Goal: Information Seeking & Learning: Learn about a topic

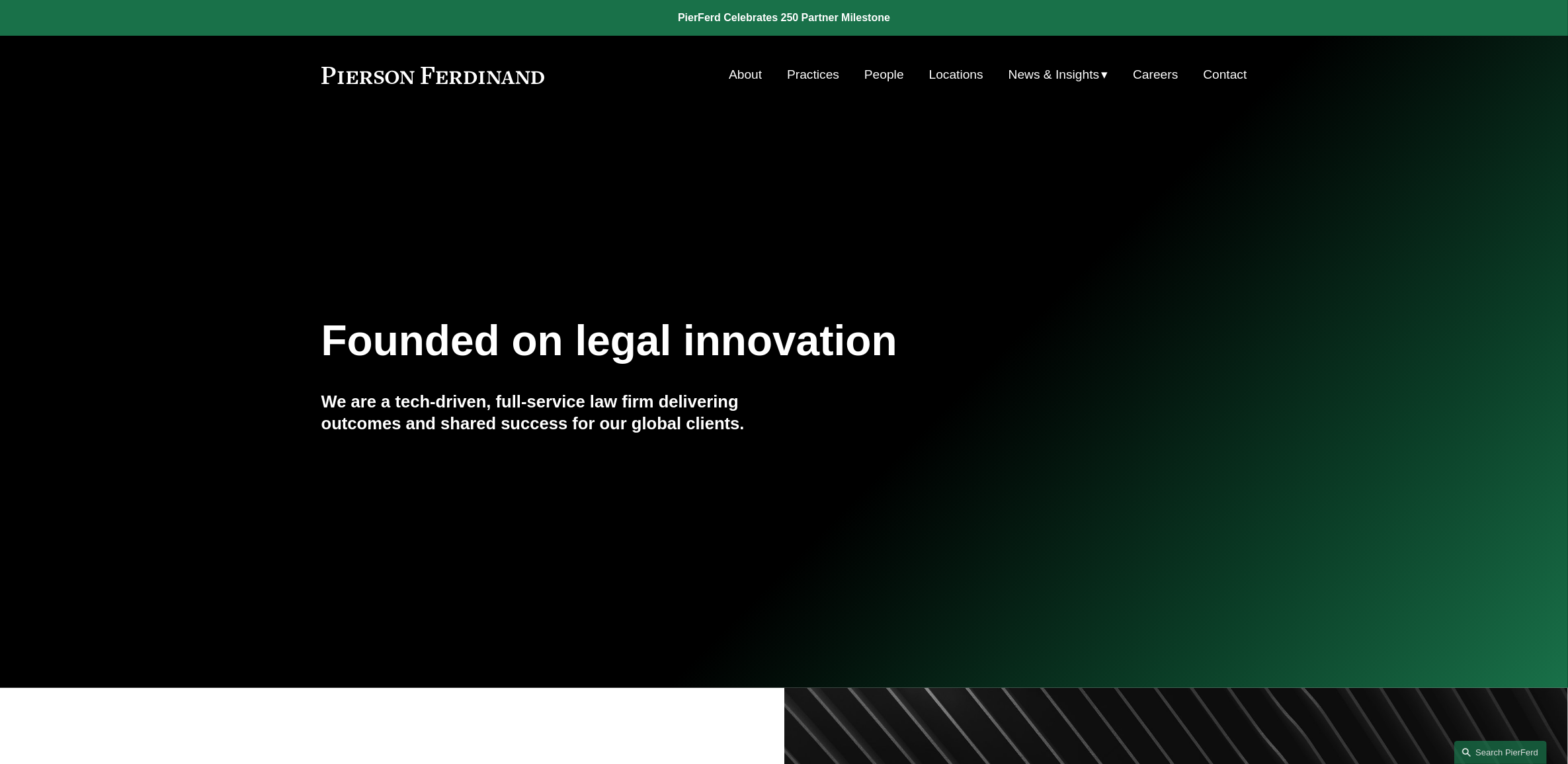
click at [884, 82] on link "People" at bounding box center [884, 74] width 40 height 25
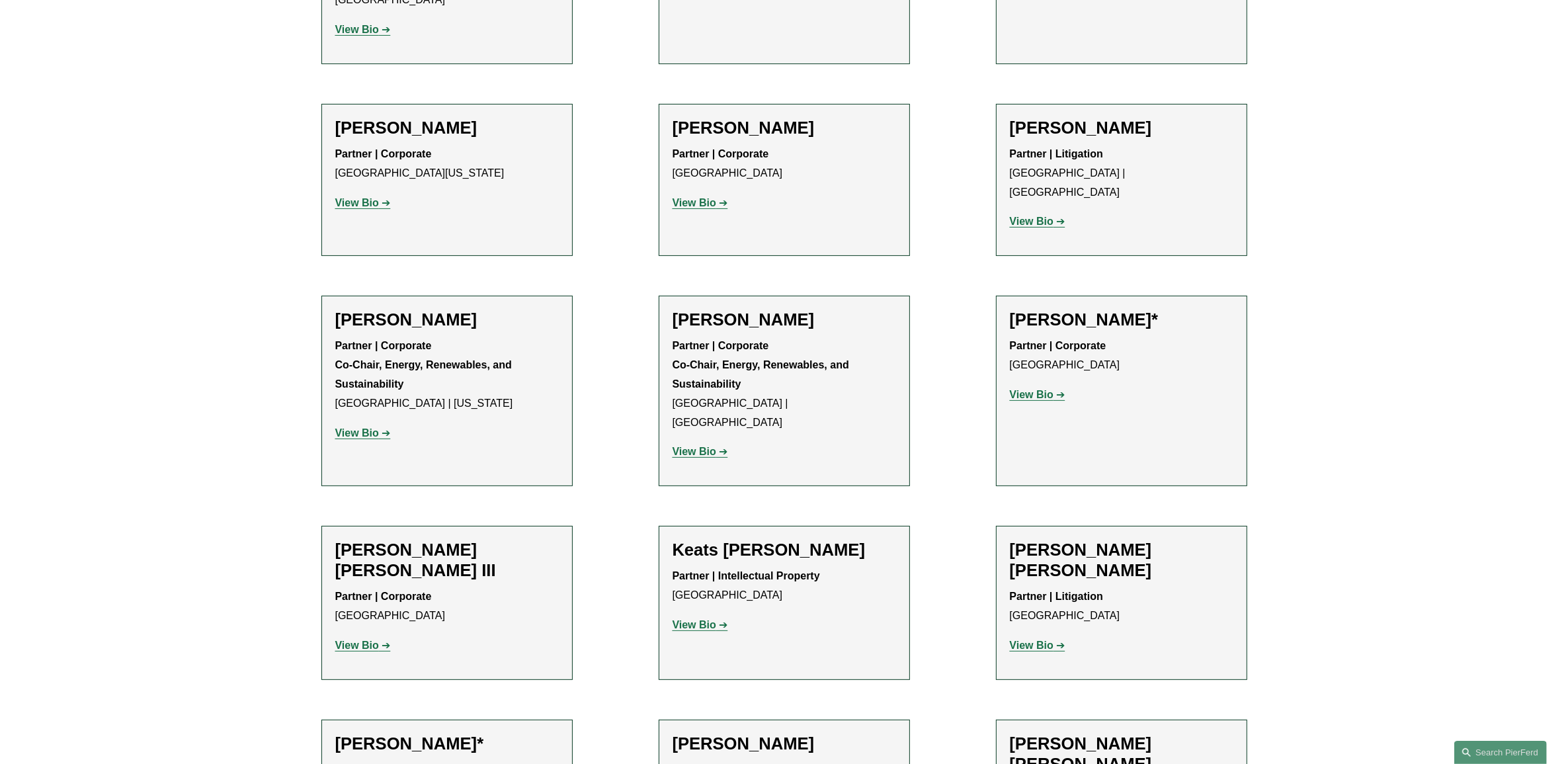
scroll to position [5440, 0]
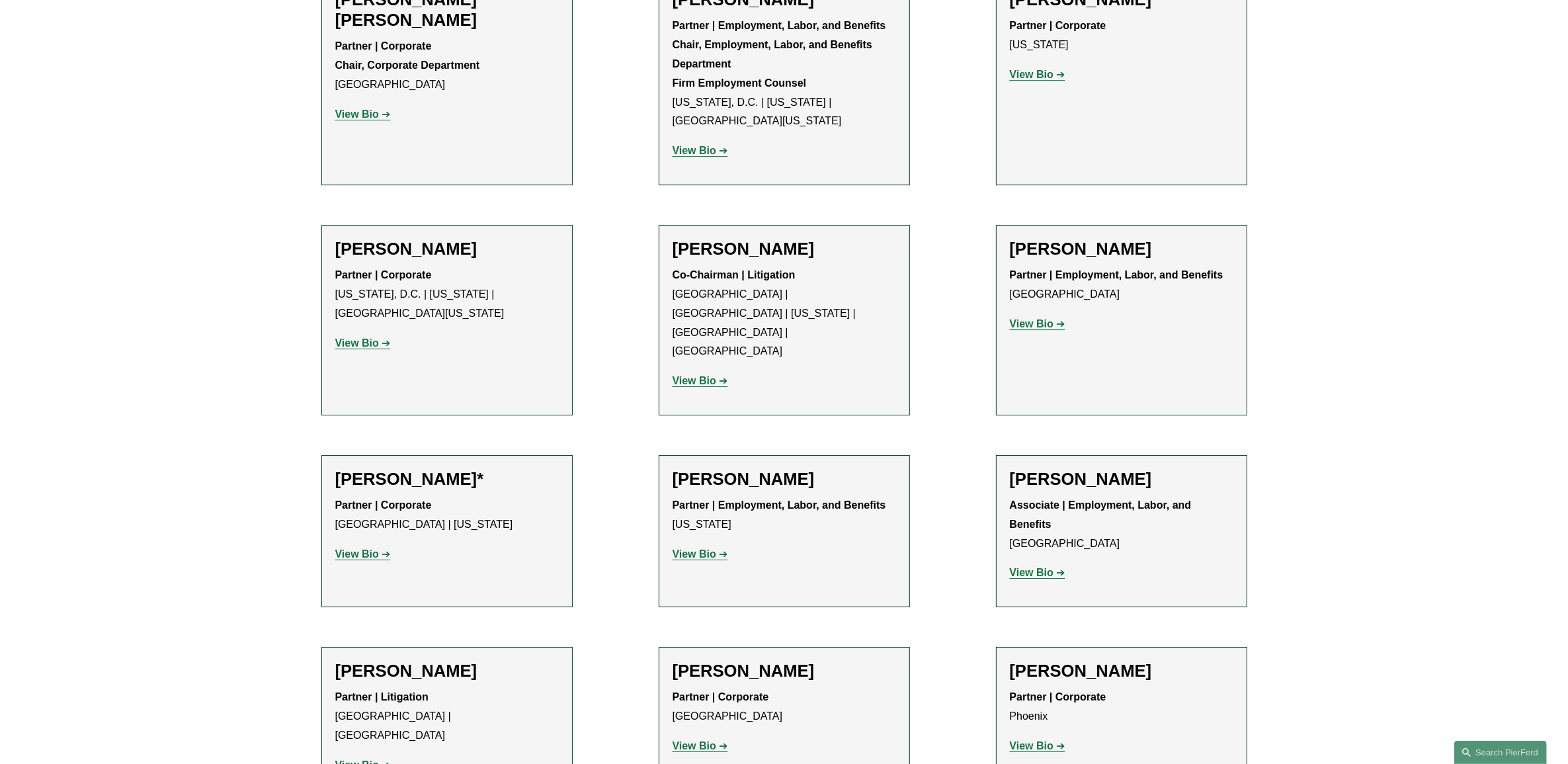
click at [438, 661] on h2 "[PERSON_NAME]" at bounding box center [447, 671] width 224 height 21
drag, startPoint x: 459, startPoint y: 428, endPoint x: 337, endPoint y: 384, distance: 129.7
click at [337, 661] on div "[PERSON_NAME] Partner | Litigation [GEOGRAPHIC_DATA] | [GEOGRAPHIC_DATA] View B…" at bounding box center [447, 722] width 224 height 124
copy div "[PERSON_NAME] Partner | Litigation [GEOGRAPHIC_DATA] | [GEOGRAPHIC_DATA]"
click at [359, 549] on strong "View Bio" at bounding box center [357, 554] width 44 height 11
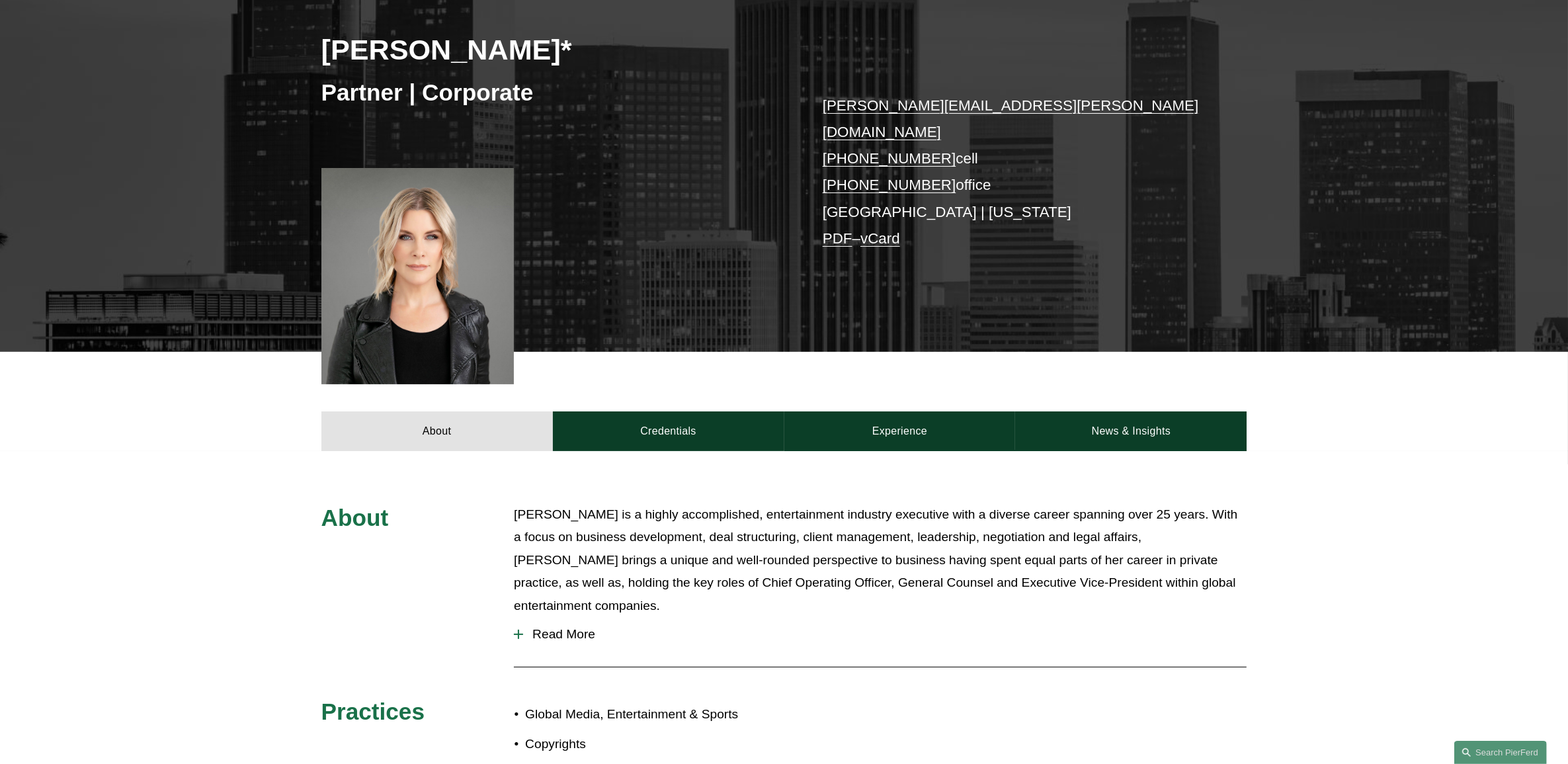
scroll to position [248, 0]
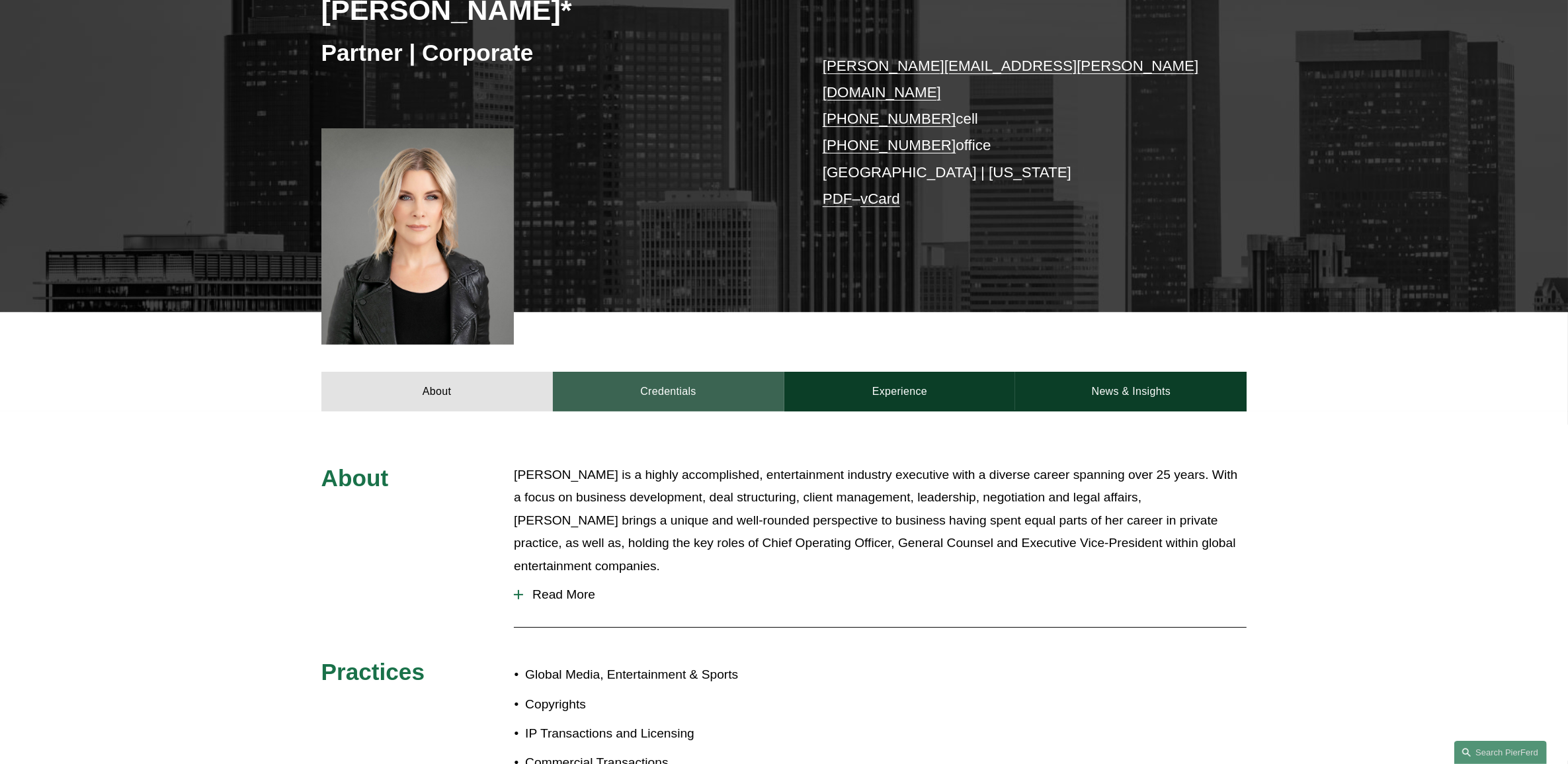
click at [674, 372] on link "Credentials" at bounding box center [668, 392] width 231 height 40
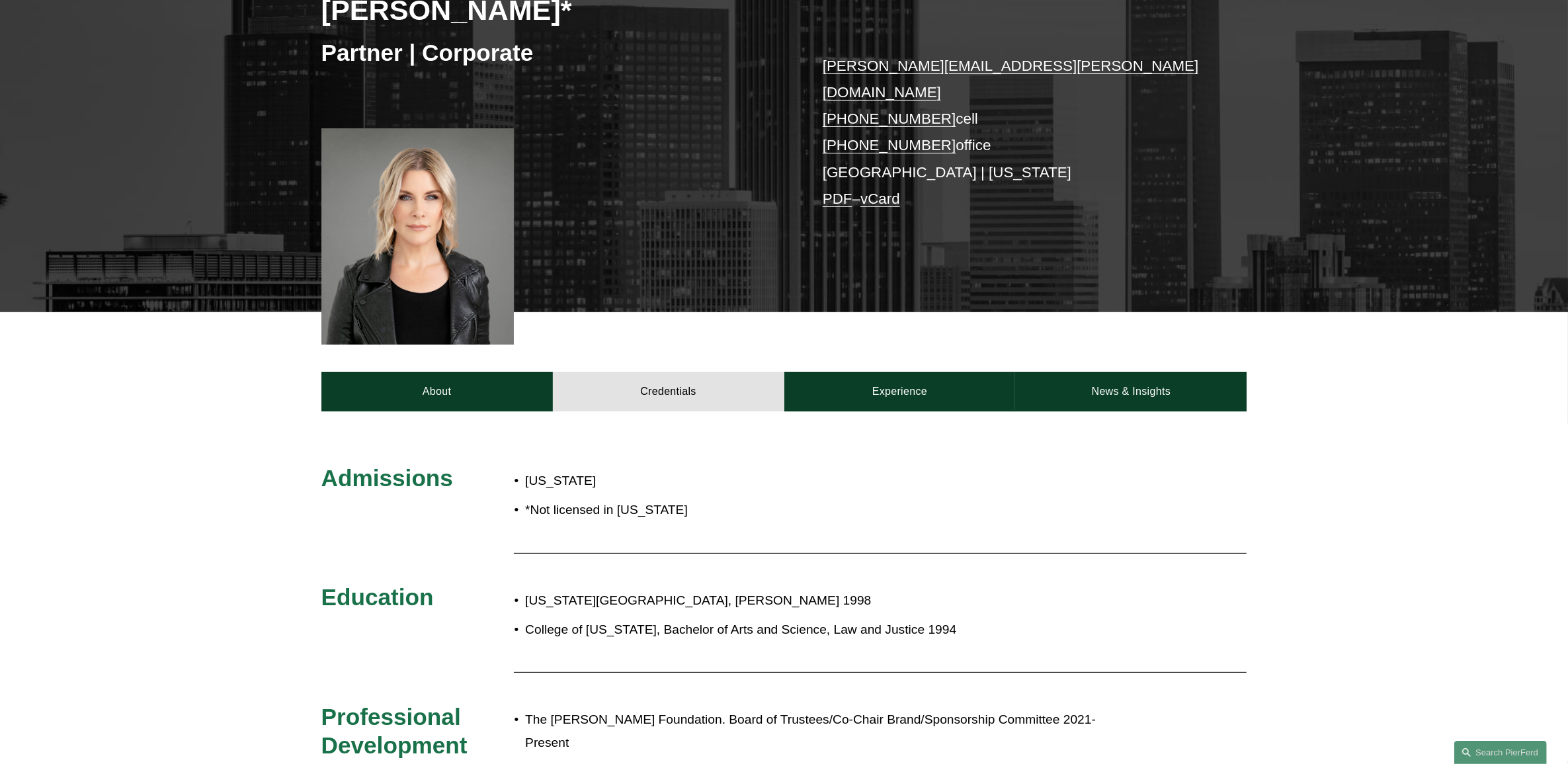
scroll to position [330, 0]
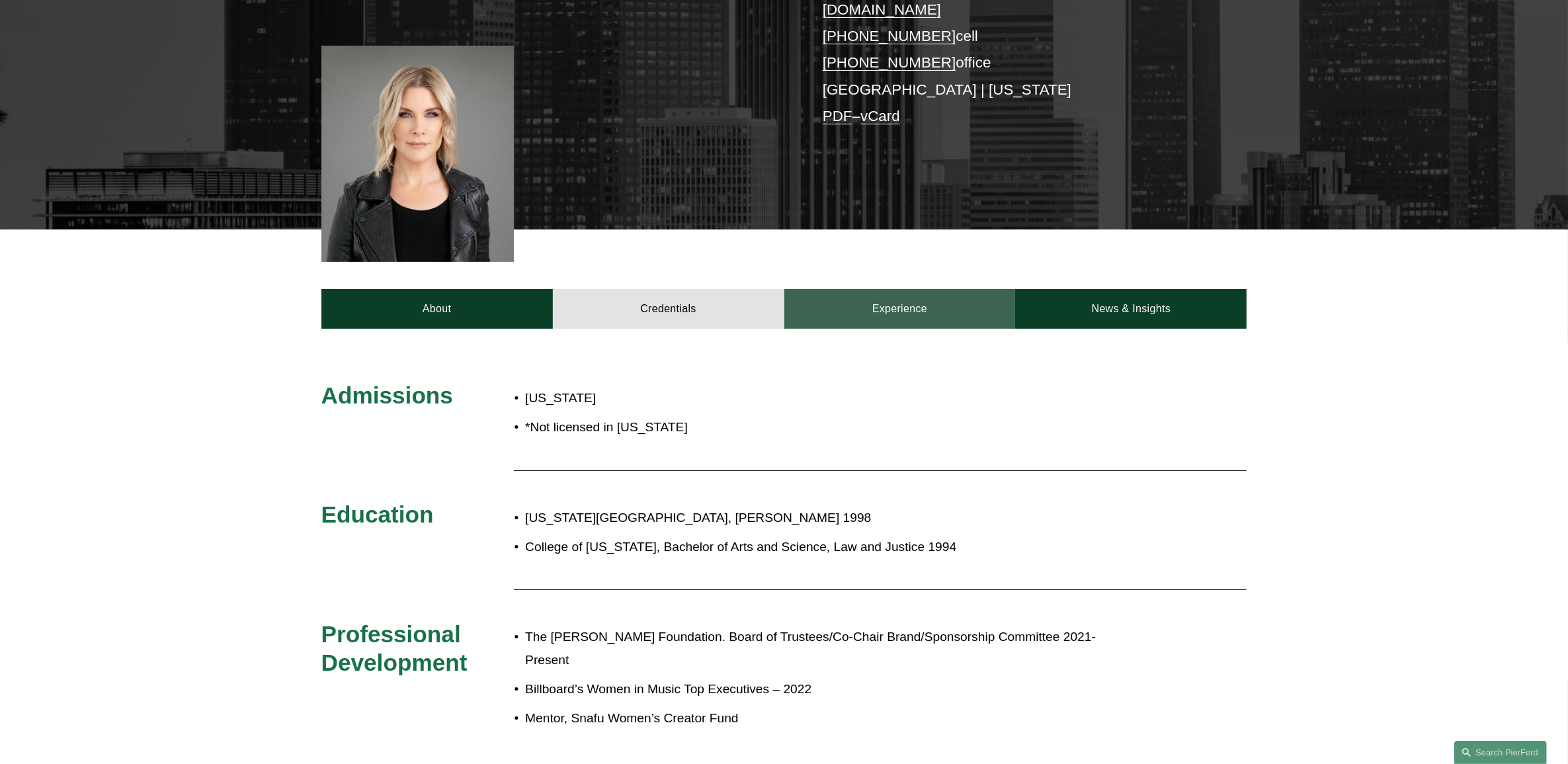
click at [904, 289] on link "Experience" at bounding box center [900, 309] width 231 height 40
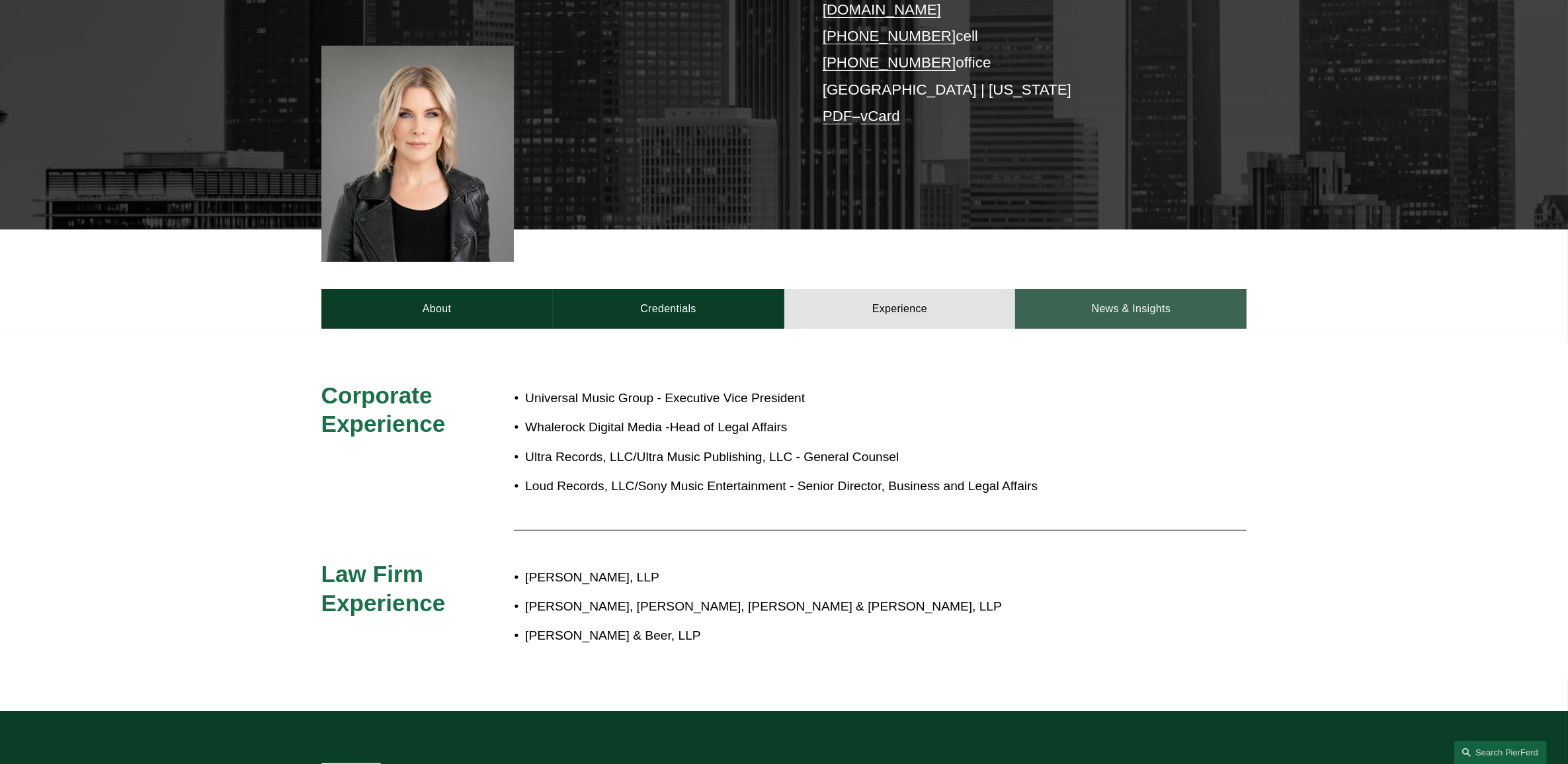
click at [1140, 290] on link "News & Insights" at bounding box center [1130, 309] width 231 height 40
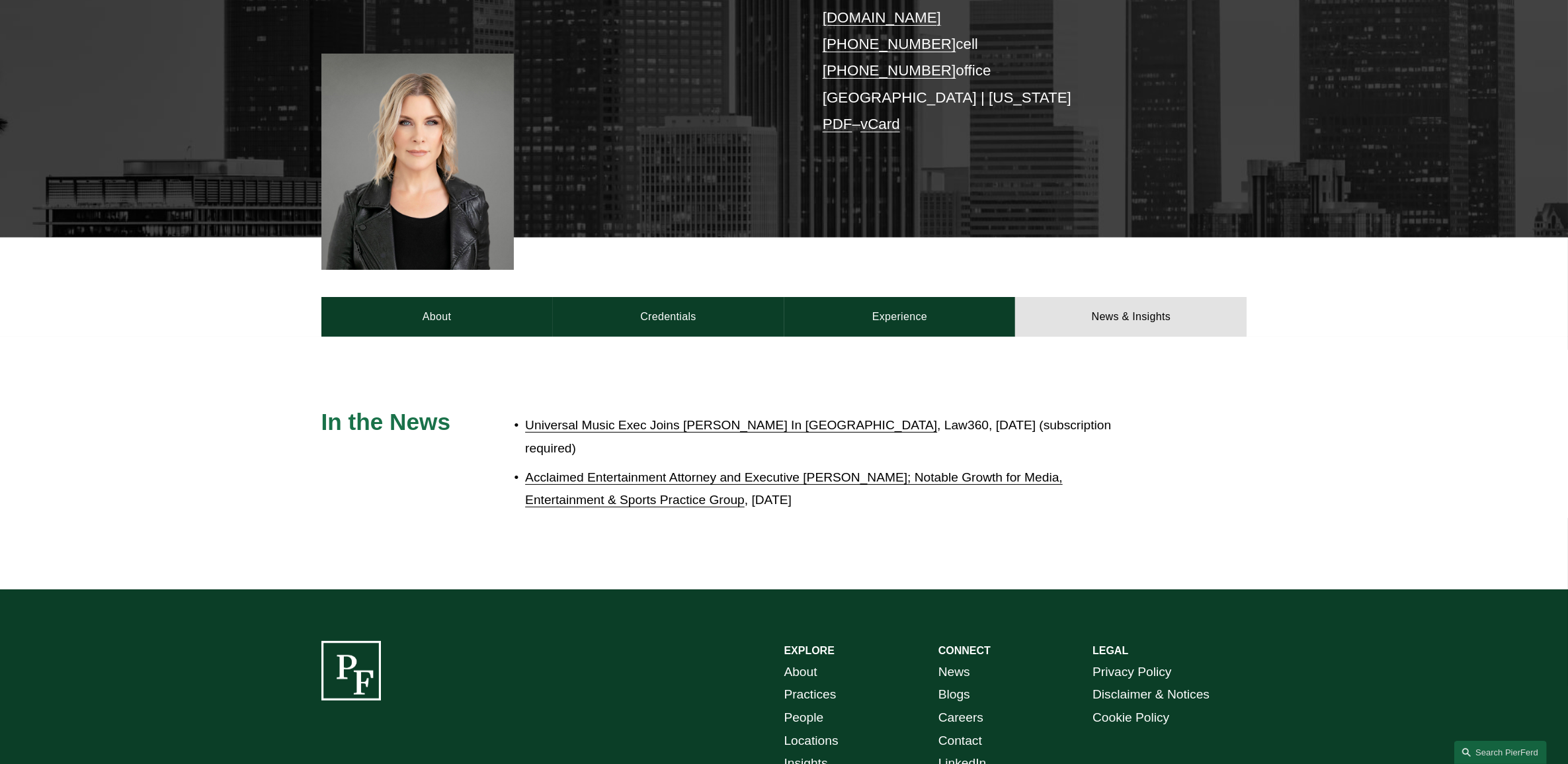
scroll to position [0, 0]
